Goal: Task Accomplishment & Management: Manage account settings

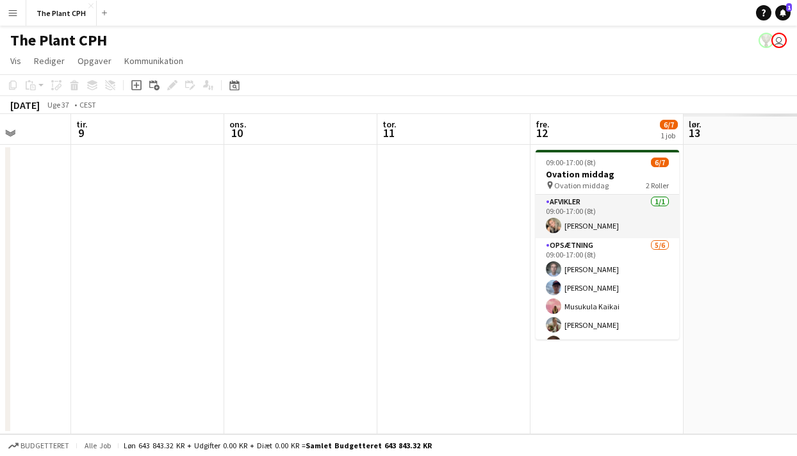
scroll to position [0, 375]
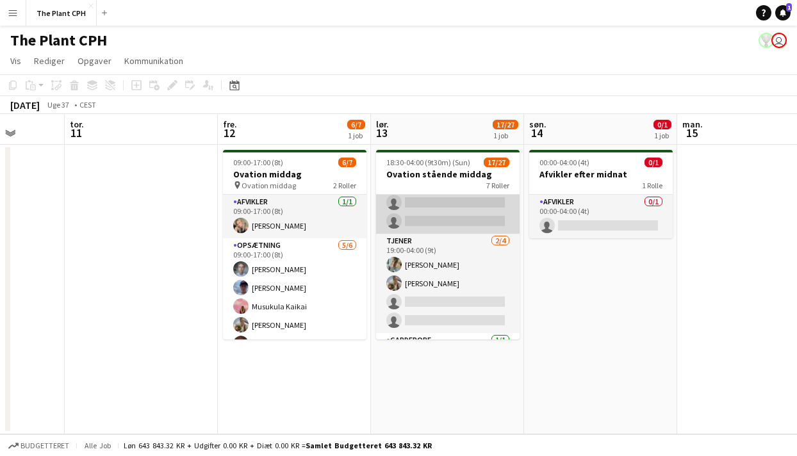
scroll to position [313, 0]
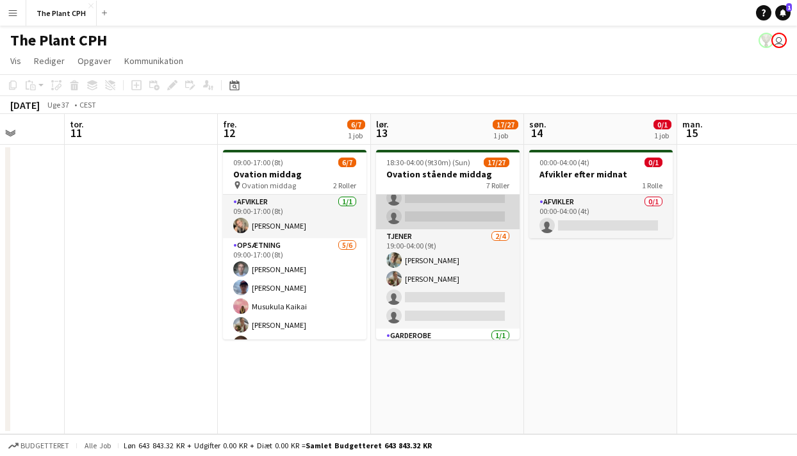
click at [463, 289] on app-card-role "Tjener 2/4 19:00-04:00 (9t) Valdemar Jeppsen Godager Maria Frandsen single-neut…" at bounding box center [447, 278] width 143 height 99
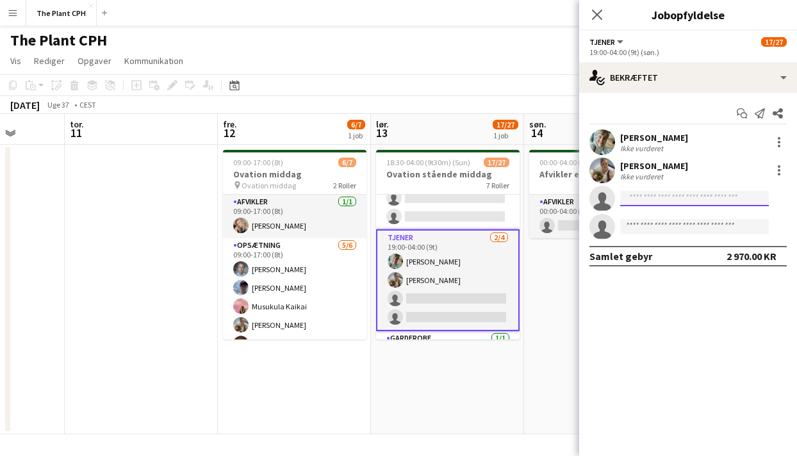
click at [679, 199] on input at bounding box center [694, 198] width 149 height 15
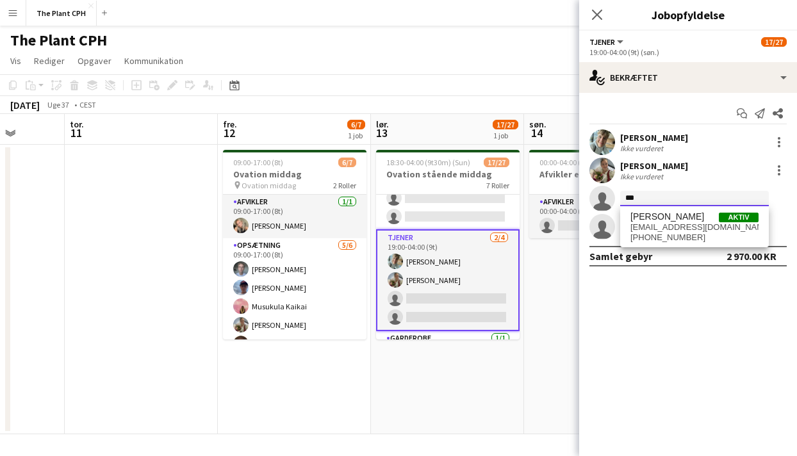
type input "***"
click at [663, 222] on span "kv020406@gmail.com" at bounding box center [694, 227] width 128 height 10
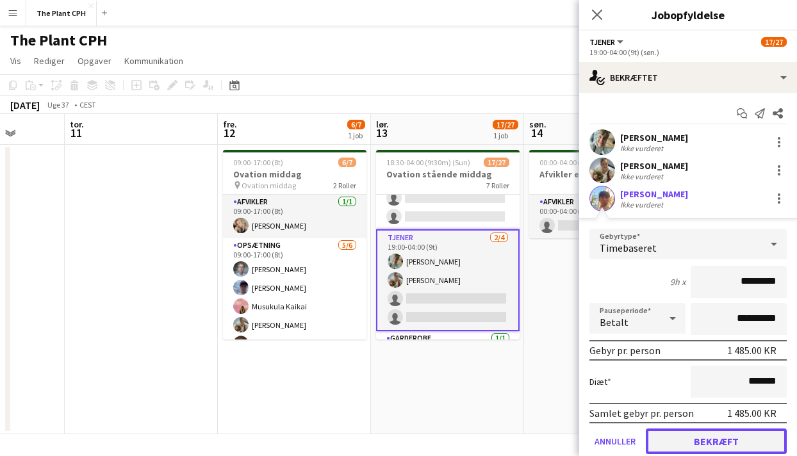
click at [733, 446] on button "Bekræft" at bounding box center [716, 441] width 141 height 26
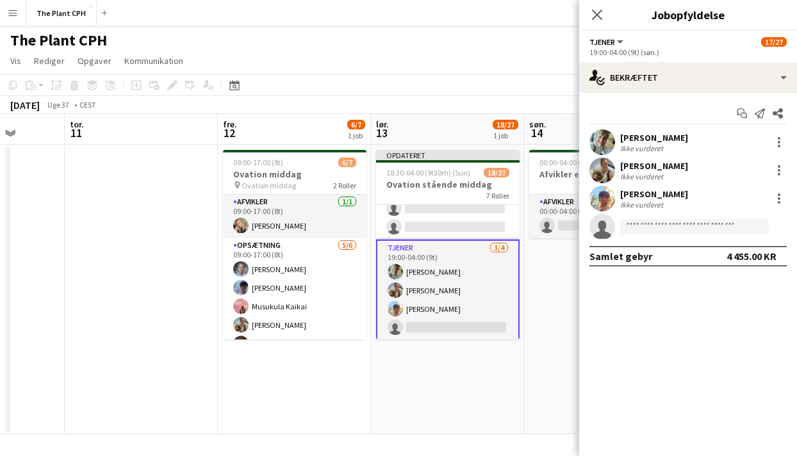
click at [517, 104] on div "september 2025 Uge 37 • CEST Publicer 1 job Tilbagefør 1 job" at bounding box center [398, 105] width 797 height 18
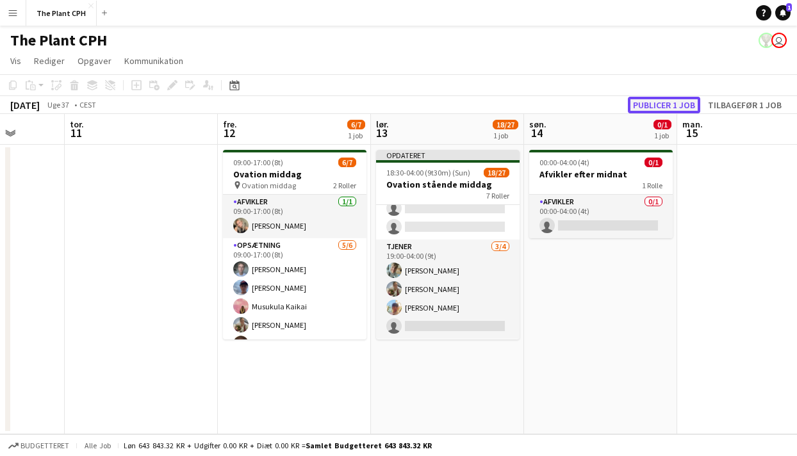
click at [651, 97] on button "Publicer 1 job" at bounding box center [664, 105] width 72 height 17
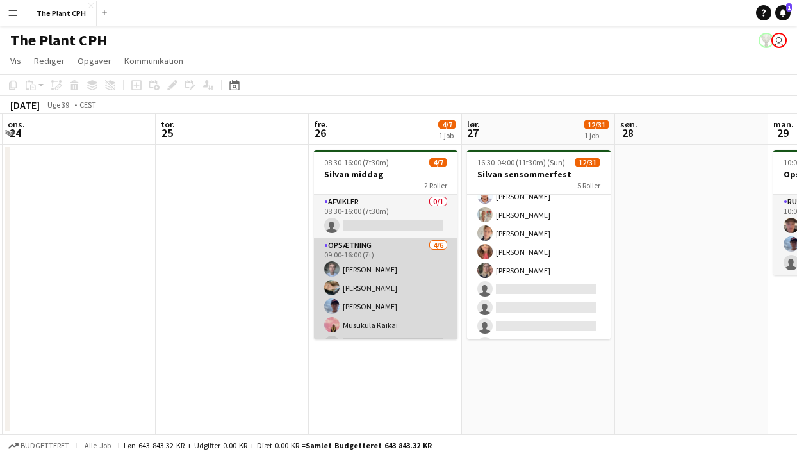
scroll to position [31, 0]
